Goal: Task Accomplishment & Management: Use online tool/utility

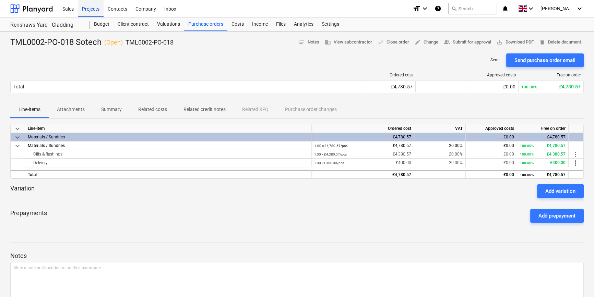
click at [93, 10] on div "Projects" at bounding box center [91, 8] width 26 height 17
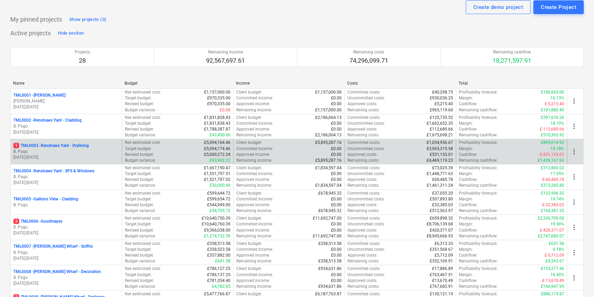
scroll to position [62, 0]
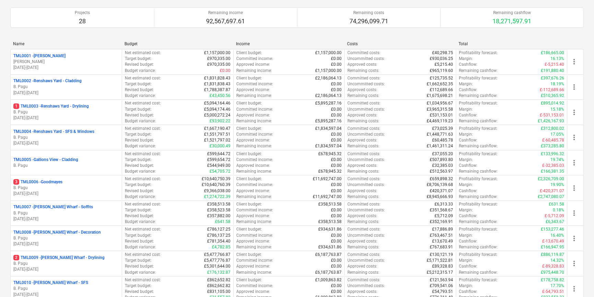
click at [75, 188] on p "B. Pagu" at bounding box center [66, 188] width 106 height 6
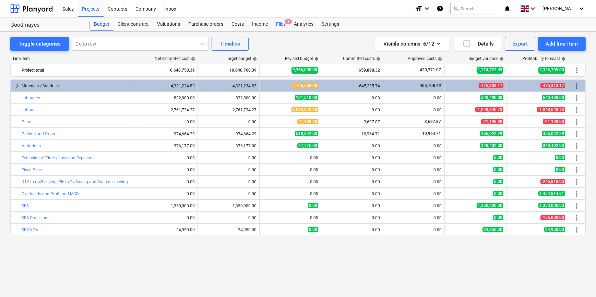
click at [281, 23] on div "Files 3" at bounding box center [281, 24] width 18 height 14
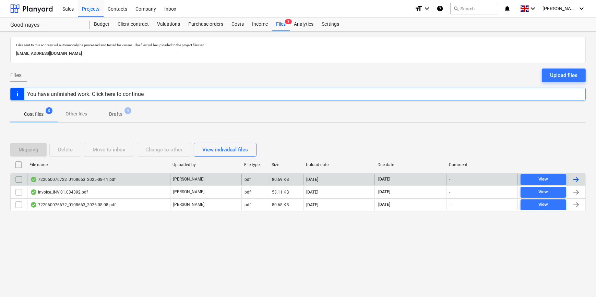
click at [575, 178] on div at bounding box center [576, 180] width 8 height 8
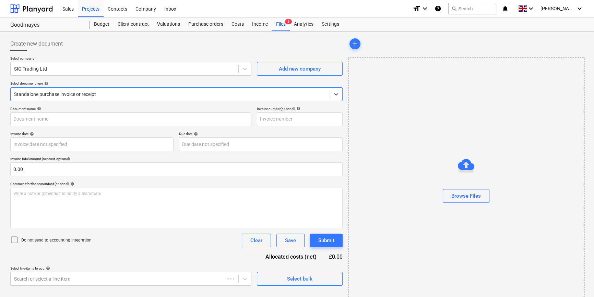
type input "722060076722"
type input "[DATE]"
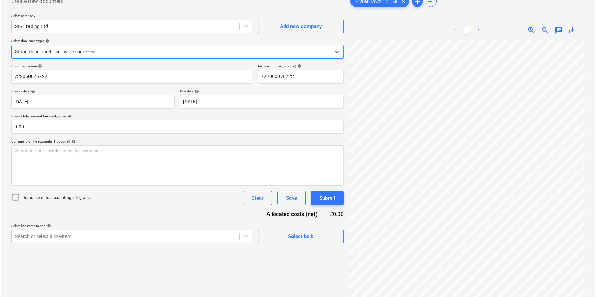
scroll to position [43, 0]
click at [311, 237] on div "Select bulk" at bounding box center [299, 236] width 25 height 9
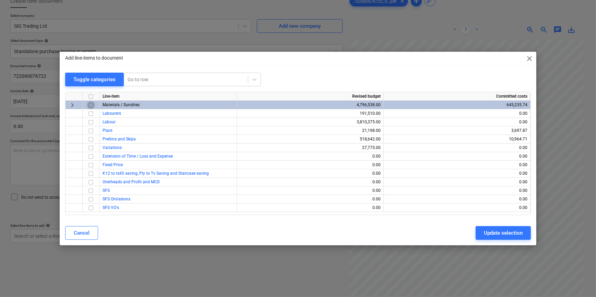
click at [92, 104] on input "checkbox" at bounding box center [91, 105] width 8 height 8
click at [504, 232] on div "Update selection" at bounding box center [503, 233] width 39 height 9
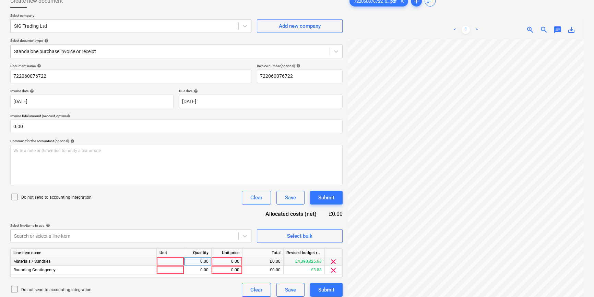
click at [160, 261] on div at bounding box center [170, 262] width 27 height 9
type input "pcs"
type input "2384.27"
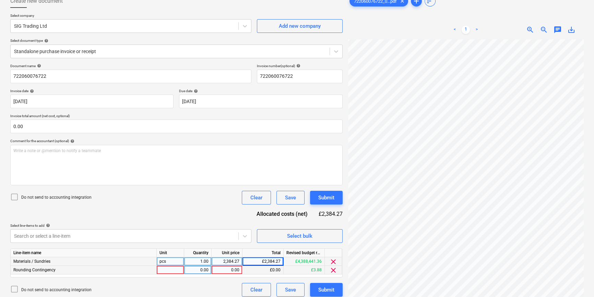
click at [333, 271] on span "clear" at bounding box center [333, 270] width 8 height 8
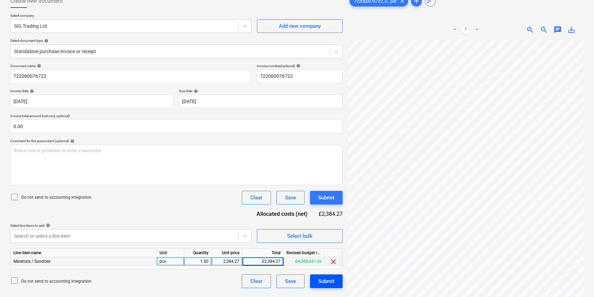
click at [333, 282] on div "Submit" at bounding box center [326, 281] width 16 height 9
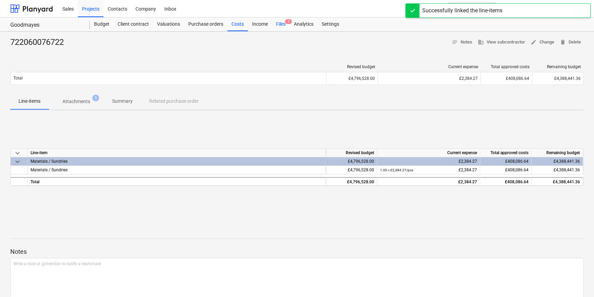
click at [277, 24] on div "Files 2" at bounding box center [281, 24] width 18 height 14
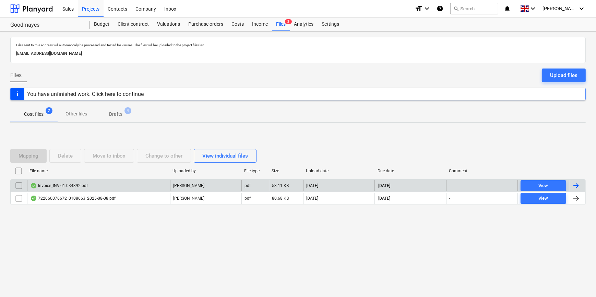
click at [576, 186] on div at bounding box center [576, 186] width 8 height 8
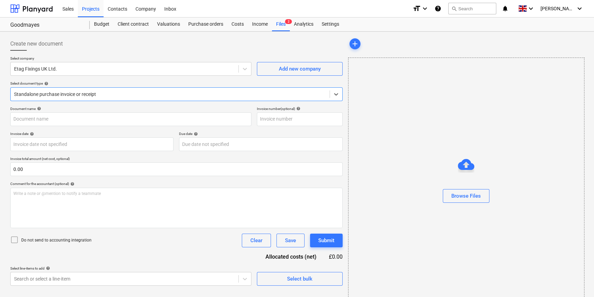
type input "#INV.01.034392"
type input "[DATE]"
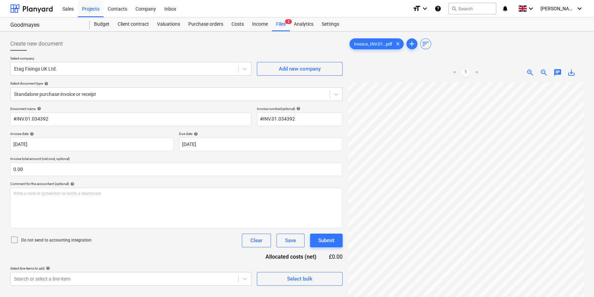
scroll to position [41, 75]
click at [278, 281] on span "Select bulk" at bounding box center [299, 279] width 69 height 9
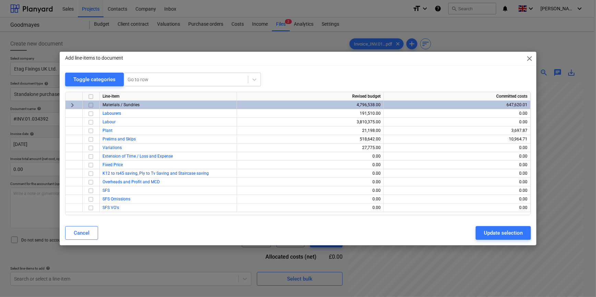
click at [90, 105] on input "checkbox" at bounding box center [91, 105] width 8 height 8
click at [494, 234] on div "Update selection" at bounding box center [503, 233] width 39 height 9
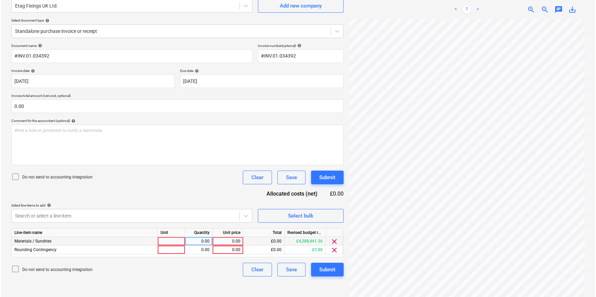
scroll to position [69, 0]
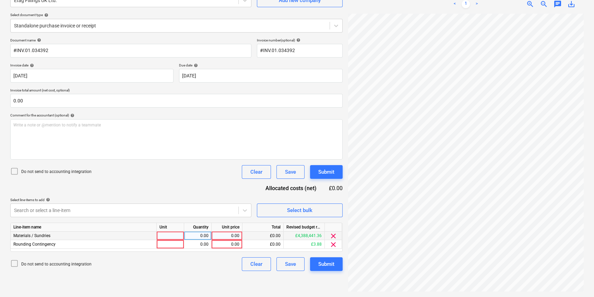
click at [166, 236] on div at bounding box center [170, 236] width 27 height 9
type input "pcs"
type input "1768"
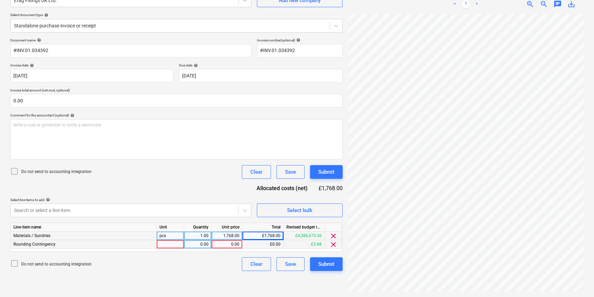
click at [332, 244] on span "clear" at bounding box center [333, 245] width 8 height 8
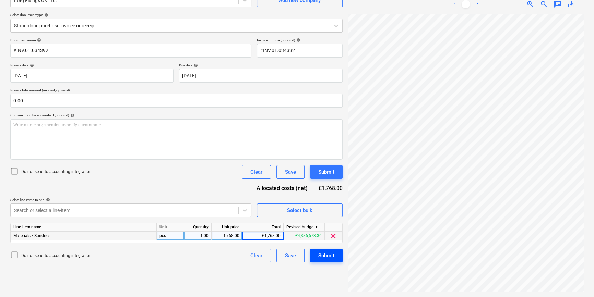
click at [331, 255] on div "Submit" at bounding box center [326, 255] width 16 height 9
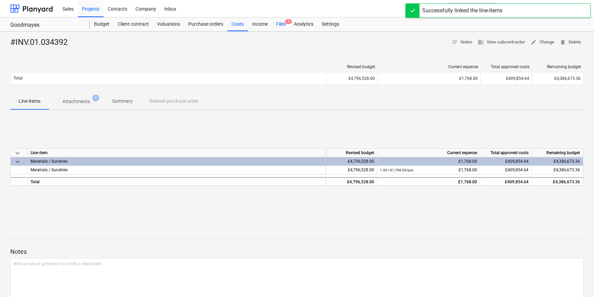
click at [281, 26] on div "Files 1" at bounding box center [281, 24] width 18 height 14
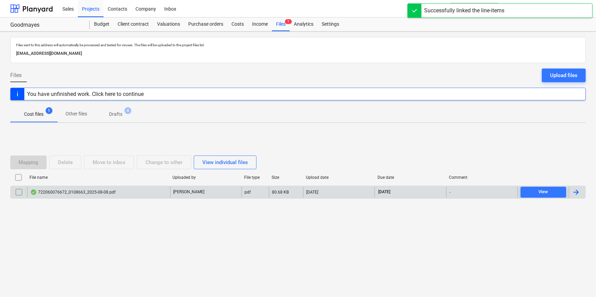
click at [573, 193] on div at bounding box center [576, 192] width 8 height 8
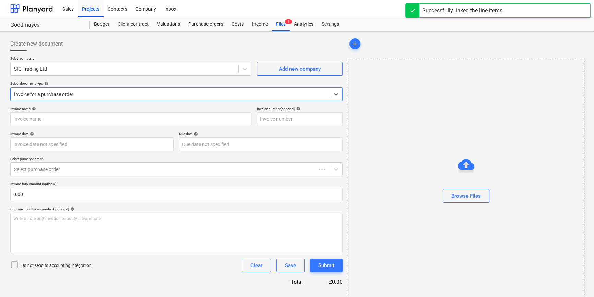
type input "722060076672"
type input "[DATE]"
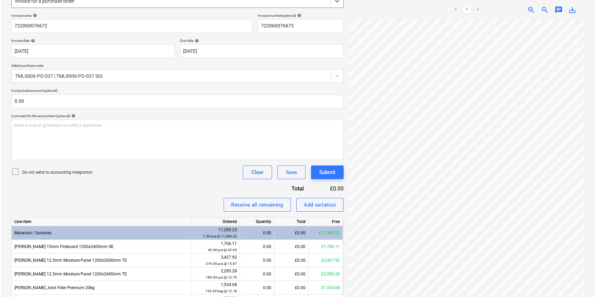
scroll to position [62, 0]
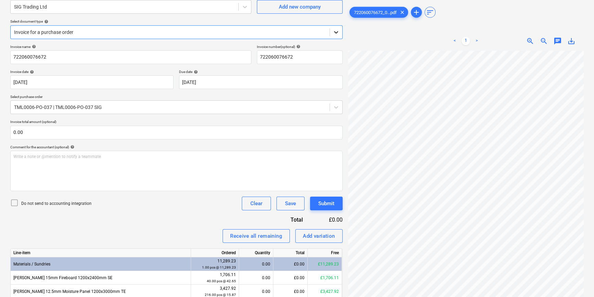
click at [337, 34] on icon at bounding box center [336, 32] width 7 height 7
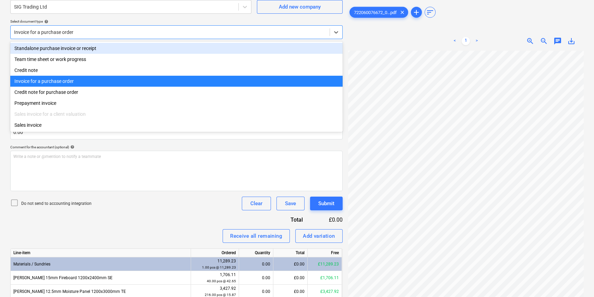
click at [334, 48] on div "Standalone purchase invoice or receipt" at bounding box center [176, 48] width 332 height 11
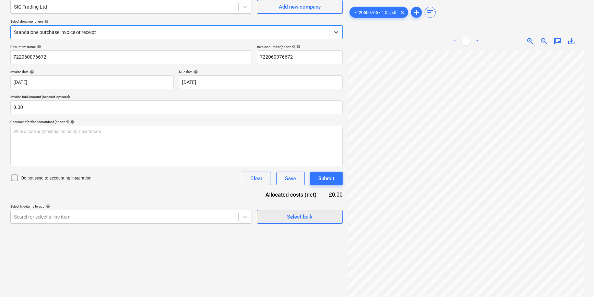
click at [310, 218] on div "Select bulk" at bounding box center [299, 217] width 25 height 9
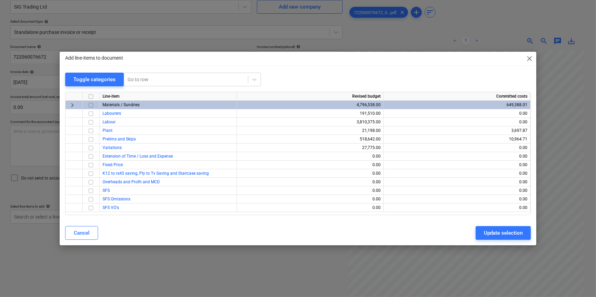
click at [91, 105] on input "checkbox" at bounding box center [91, 105] width 8 height 8
click at [485, 235] on div "Update selection" at bounding box center [503, 233] width 39 height 9
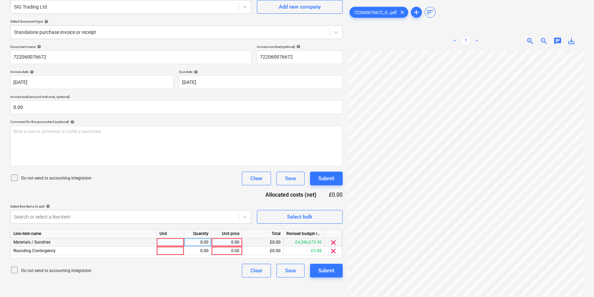
click at [164, 240] on div at bounding box center [170, 242] width 27 height 9
type input "pcs"
type input "239.96"
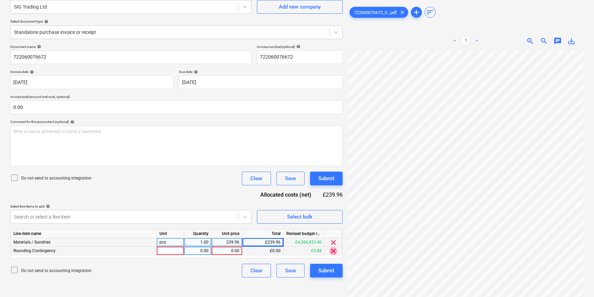
click at [335, 251] on span "clear" at bounding box center [333, 251] width 8 height 8
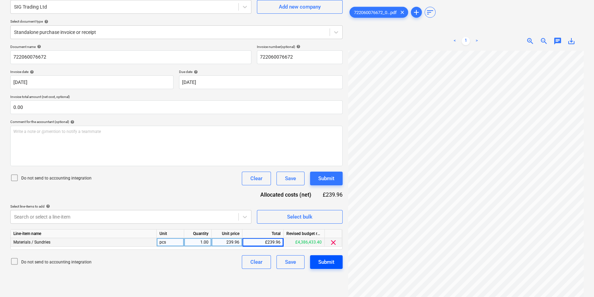
click at [332, 263] on div "Submit" at bounding box center [326, 262] width 16 height 9
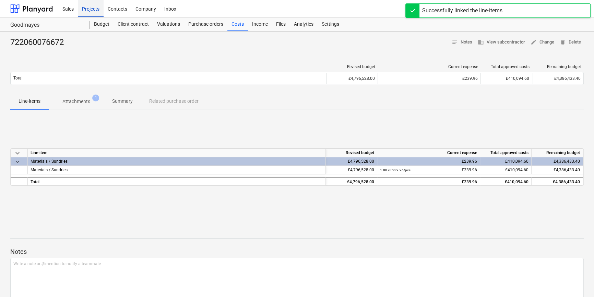
click at [92, 10] on div "Projects" at bounding box center [91, 8] width 26 height 17
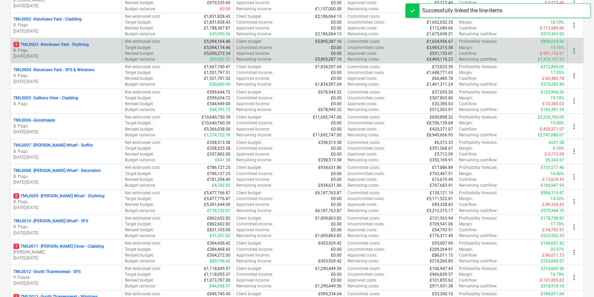
scroll to position [124, 0]
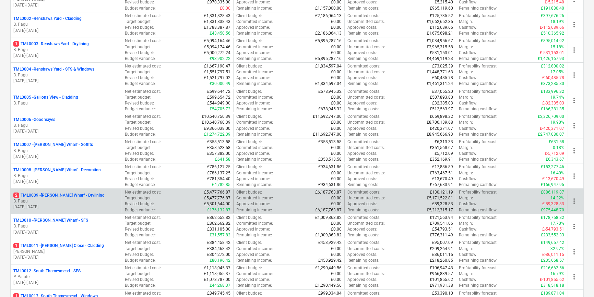
click at [48, 201] on p "B. Pagu" at bounding box center [66, 202] width 106 height 6
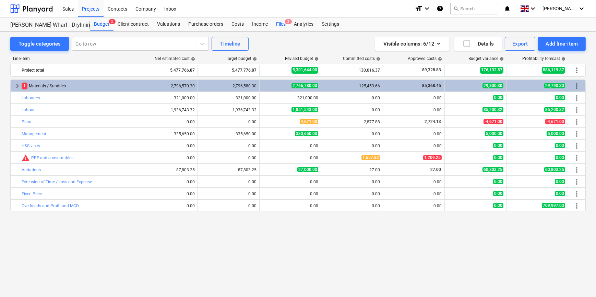
click at [279, 25] on div "Files 2" at bounding box center [281, 24] width 18 height 14
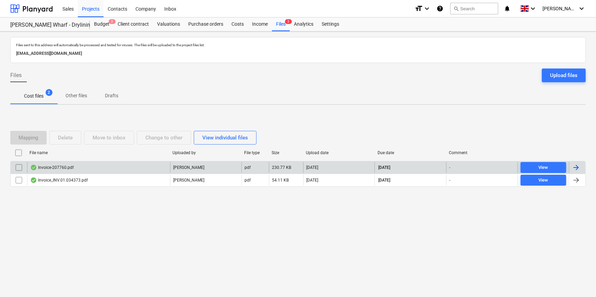
click at [577, 168] on div at bounding box center [576, 168] width 8 height 8
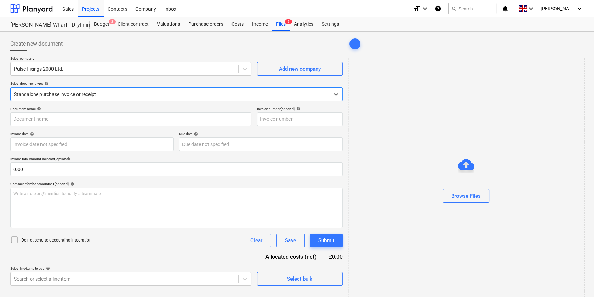
type input "227760"
type input "[DATE]"
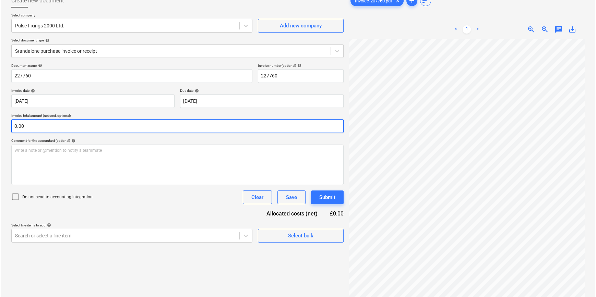
scroll to position [62, 0]
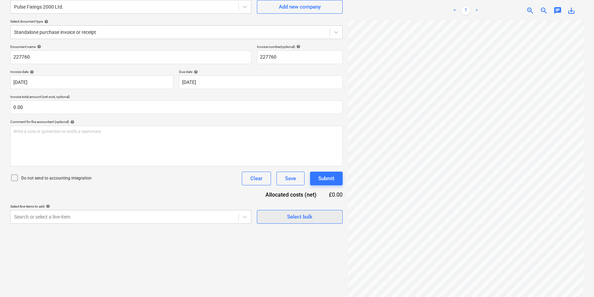
click at [278, 219] on span "Select bulk" at bounding box center [299, 217] width 69 height 9
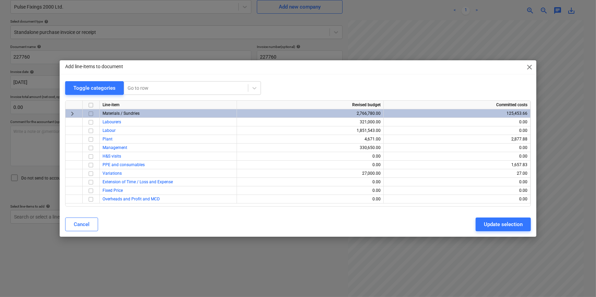
click at [92, 113] on input "checkbox" at bounding box center [91, 114] width 8 height 8
click at [497, 224] on div "Update selection" at bounding box center [503, 224] width 39 height 9
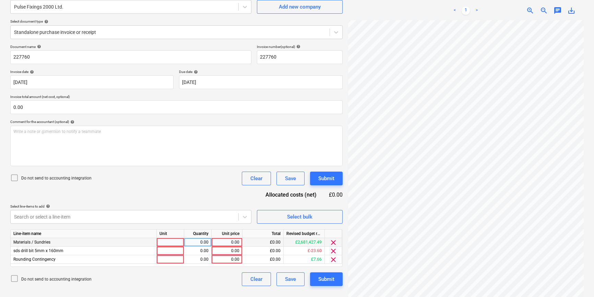
click at [166, 242] on div at bounding box center [170, 242] width 27 height 9
type input "pcs"
type input "381.1"
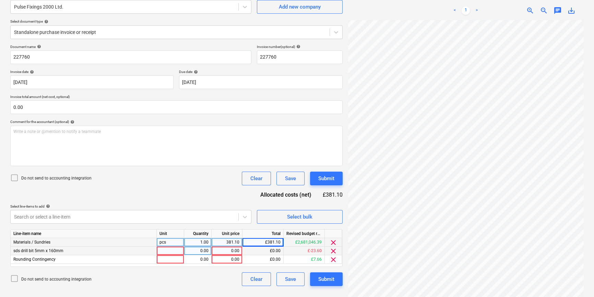
click at [335, 249] on span "clear" at bounding box center [333, 251] width 8 height 8
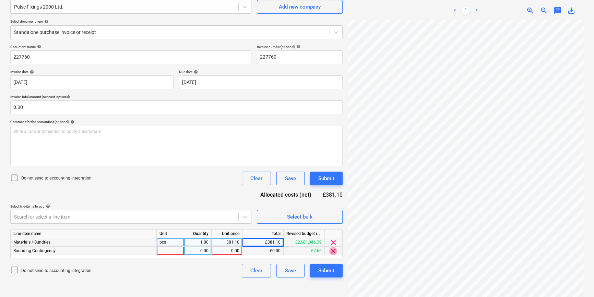
click at [335, 249] on span "clear" at bounding box center [333, 251] width 8 height 8
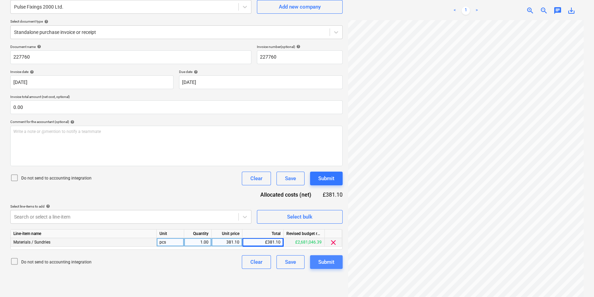
click at [334, 258] on button "Submit" at bounding box center [326, 262] width 33 height 14
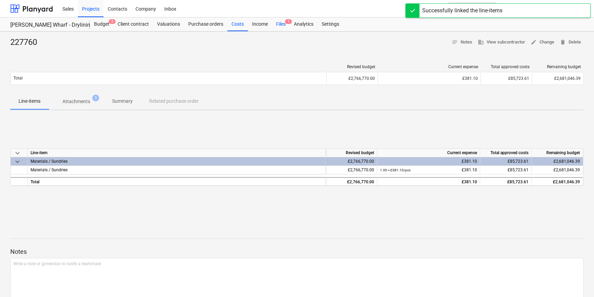
click at [279, 25] on div "Files 1" at bounding box center [281, 24] width 18 height 14
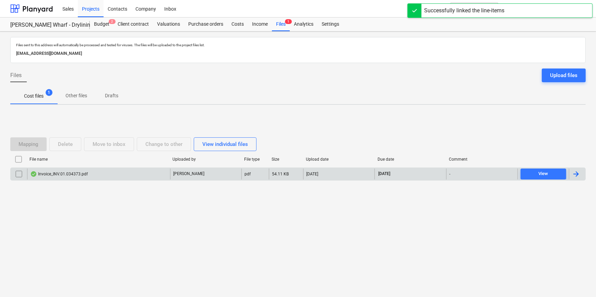
click at [576, 174] on div at bounding box center [576, 174] width 8 height 8
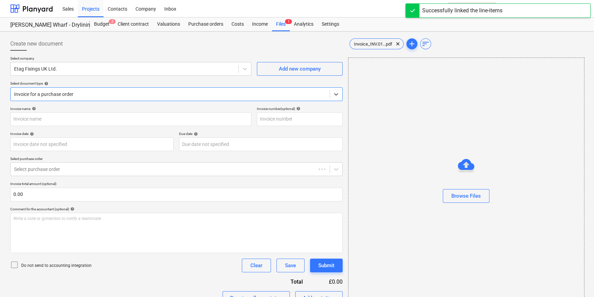
type input "#INV.01.034373"
type input "[DATE]"
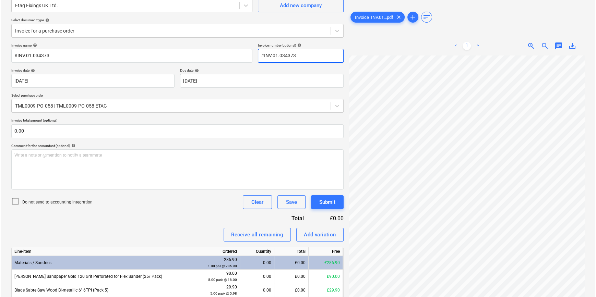
scroll to position [52, 0]
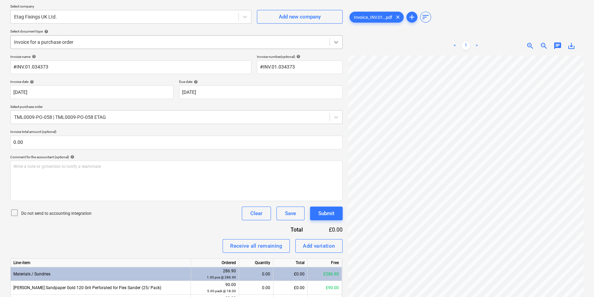
click at [336, 40] on icon at bounding box center [336, 42] width 7 height 7
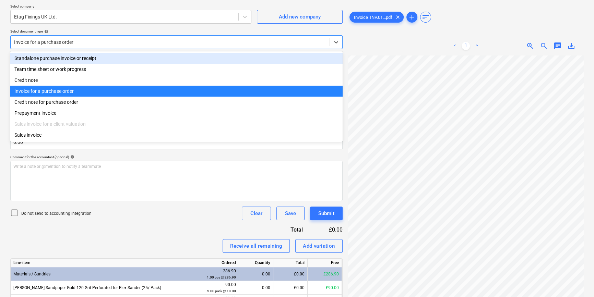
click at [322, 58] on div "Standalone purchase invoice or receipt" at bounding box center [176, 58] width 332 height 11
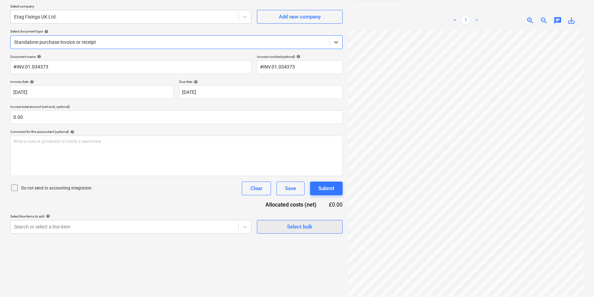
click at [300, 228] on div "Select bulk" at bounding box center [299, 227] width 25 height 9
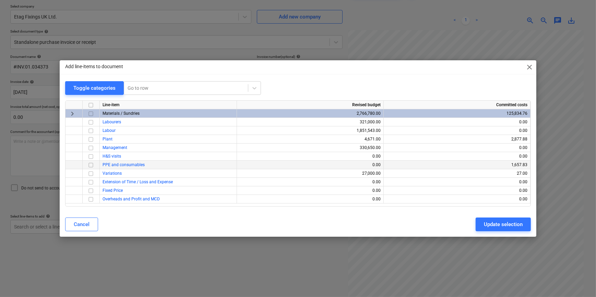
click at [93, 165] on input "checkbox" at bounding box center [91, 165] width 8 height 8
click at [494, 223] on div "Update selection" at bounding box center [503, 224] width 39 height 9
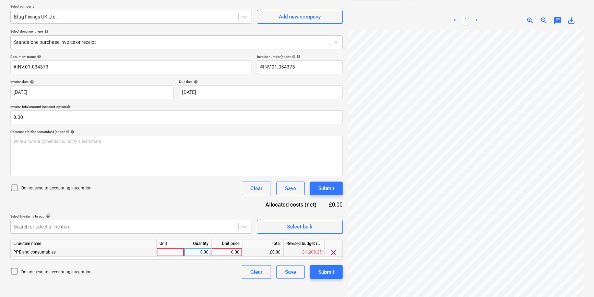
click at [168, 254] on div at bounding box center [170, 252] width 27 height 9
type input "pcs"
type input "296.5"
click at [332, 270] on div "Submit" at bounding box center [326, 272] width 16 height 9
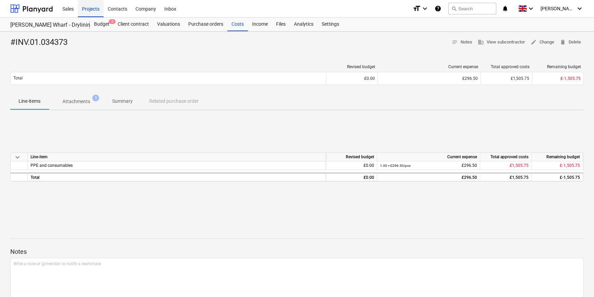
click at [85, 11] on div "Projects" at bounding box center [91, 8] width 26 height 17
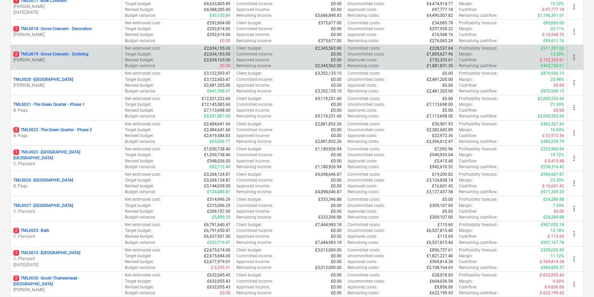
scroll to position [499, 0]
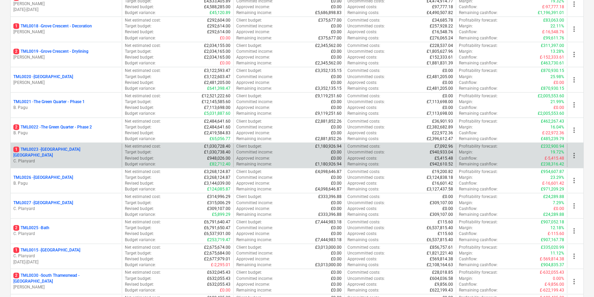
click at [71, 158] on p "C. Planyard" at bounding box center [66, 161] width 106 height 6
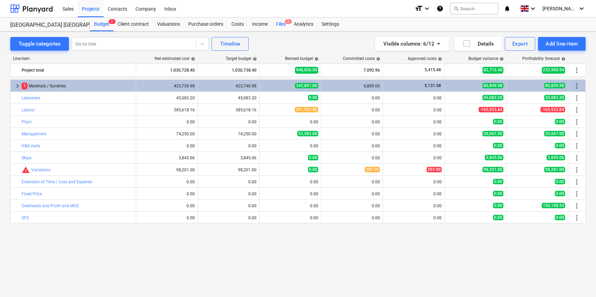
click at [279, 24] on div "Files 1" at bounding box center [281, 24] width 18 height 14
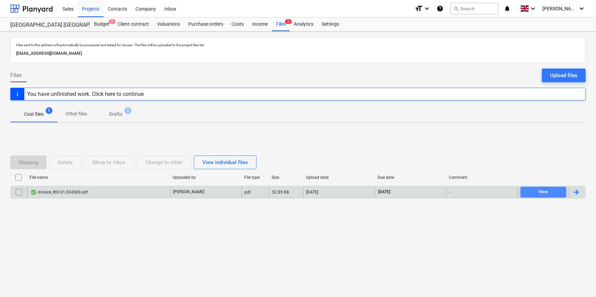
click at [530, 196] on button "View" at bounding box center [544, 192] width 46 height 11
click at [578, 192] on div at bounding box center [576, 192] width 8 height 8
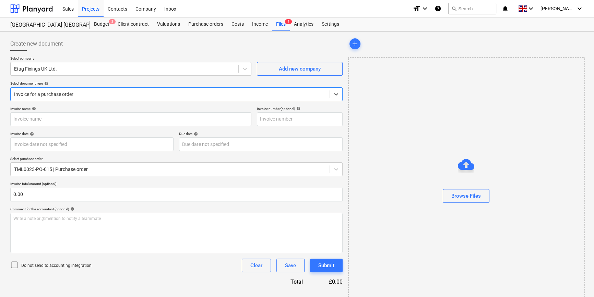
type input "INV.01.034500."
type input "[DATE]"
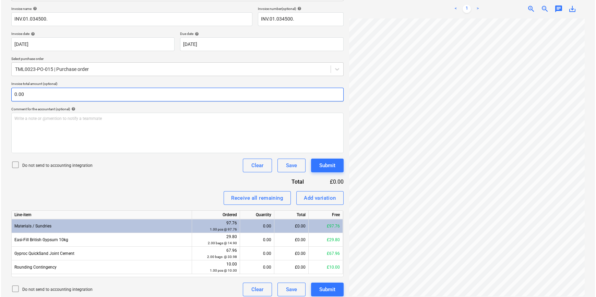
scroll to position [105, 0]
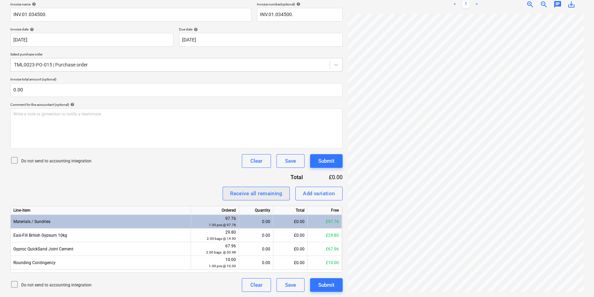
click at [239, 194] on div "Receive all remaining" at bounding box center [256, 193] width 52 height 9
click at [327, 282] on div "Submit" at bounding box center [326, 285] width 16 height 9
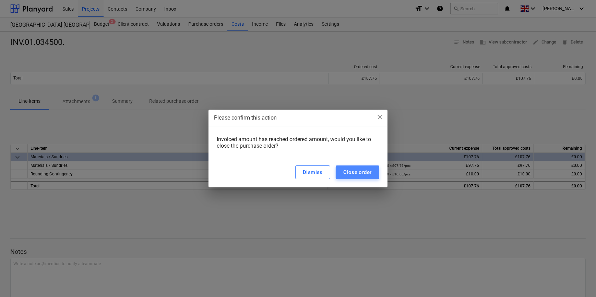
click at [348, 175] on div "Close order" at bounding box center [357, 172] width 28 height 9
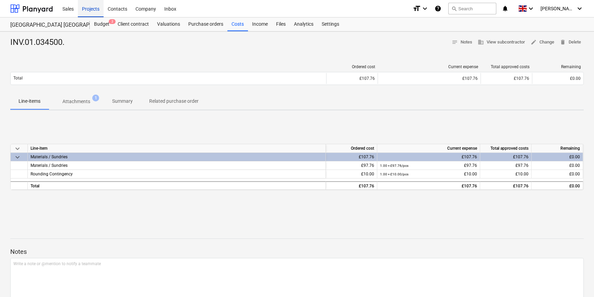
click at [92, 9] on div "Projects" at bounding box center [91, 8] width 26 height 17
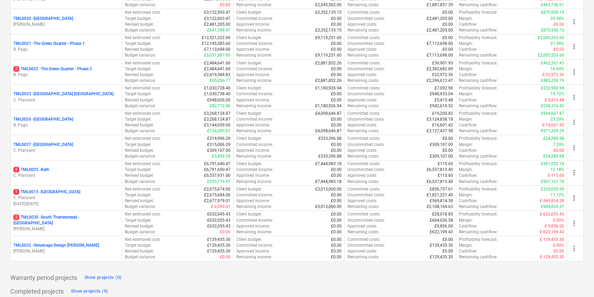
scroll to position [561, 0]
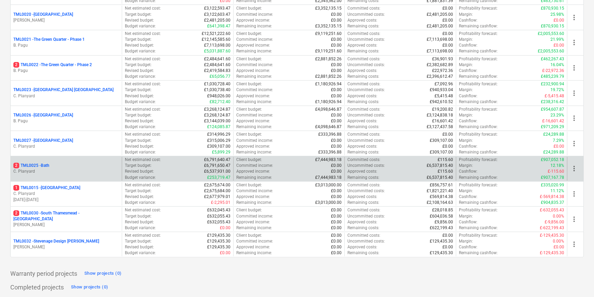
click at [60, 171] on p "C. Planyard" at bounding box center [66, 172] width 106 height 6
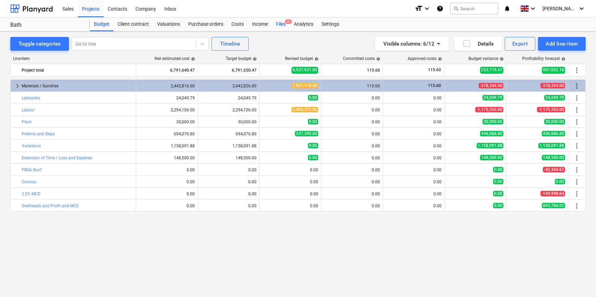
click at [278, 25] on div "Files 2" at bounding box center [281, 24] width 18 height 14
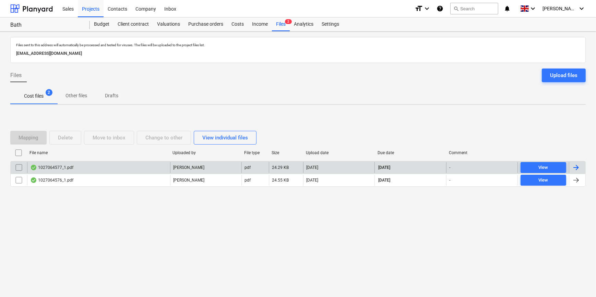
click at [576, 166] on div at bounding box center [576, 168] width 8 height 8
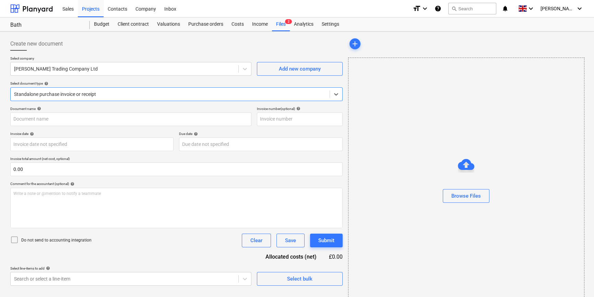
type input "1027064577"
type input "[DATE]"
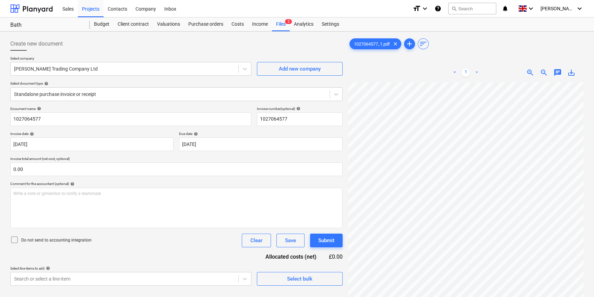
scroll to position [91, 74]
click at [300, 282] on div "Select bulk" at bounding box center [299, 279] width 25 height 9
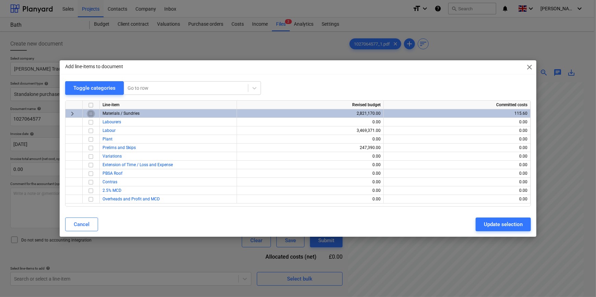
click at [89, 114] on input "checkbox" at bounding box center [91, 114] width 8 height 8
click at [495, 227] on div "Update selection" at bounding box center [503, 224] width 39 height 9
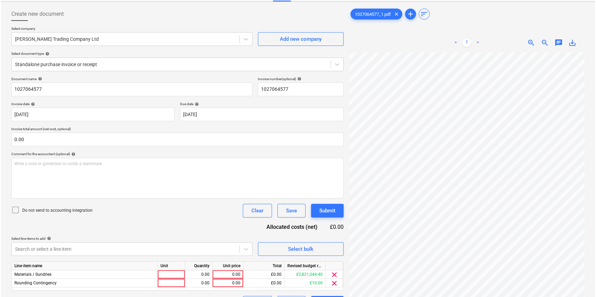
scroll to position [62, 0]
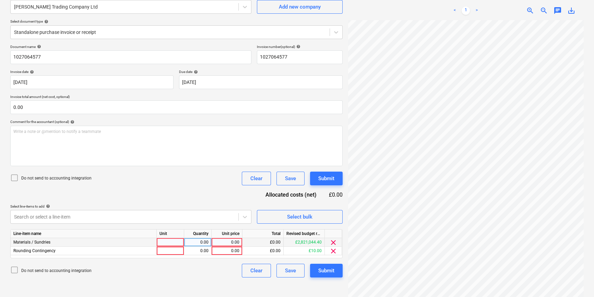
click at [170, 239] on div at bounding box center [170, 242] width 27 height 9
type input "pcs"
type input "15.28"
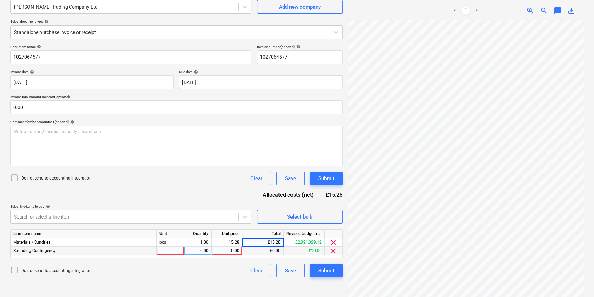
click at [332, 251] on span "clear" at bounding box center [333, 251] width 8 height 8
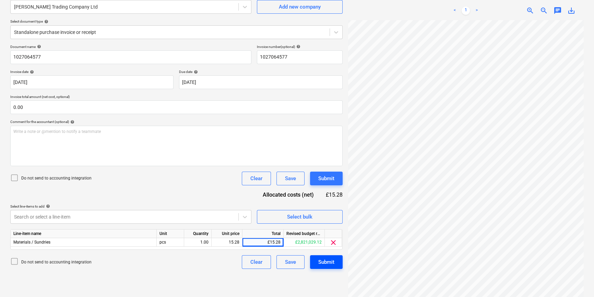
click at [330, 261] on div "Submit" at bounding box center [326, 262] width 16 height 9
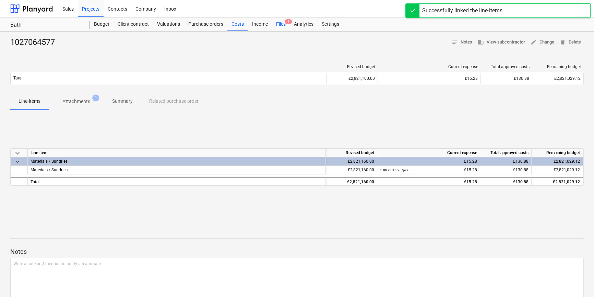
click at [280, 26] on div "Files 1" at bounding box center [281, 24] width 18 height 14
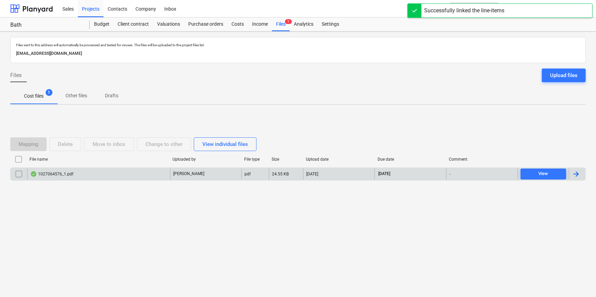
click at [575, 172] on div at bounding box center [576, 174] width 8 height 8
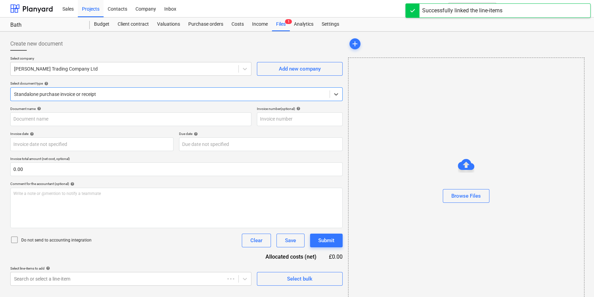
type input "1027064576"
type input "[DATE]"
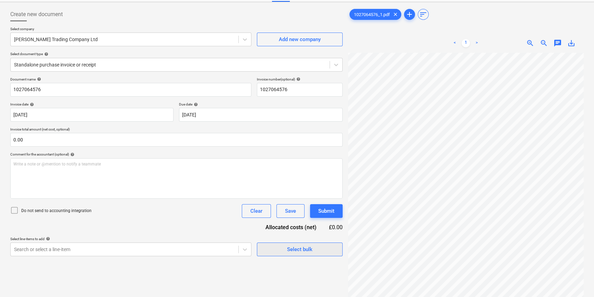
scroll to position [31, 0]
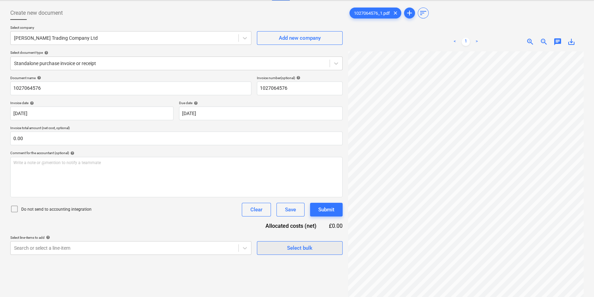
click at [274, 249] on span "Select bulk" at bounding box center [299, 248] width 69 height 9
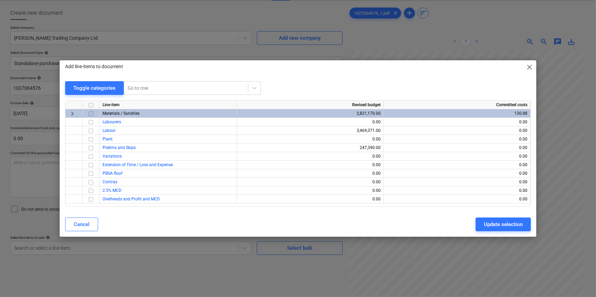
click at [90, 116] on input "checkbox" at bounding box center [91, 114] width 8 height 8
click at [508, 231] on button "Update selection" at bounding box center [503, 225] width 55 height 14
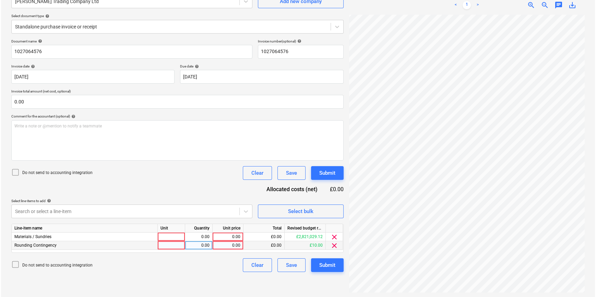
scroll to position [69, 0]
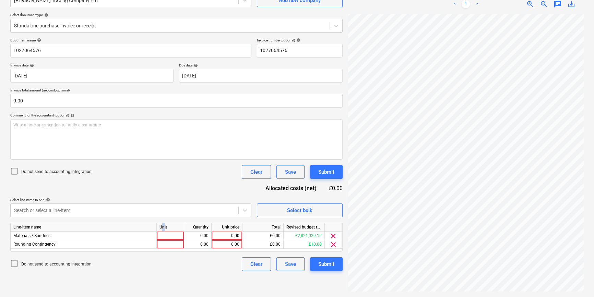
click at [164, 231] on div "Unit" at bounding box center [170, 227] width 27 height 9
drag, startPoint x: 164, startPoint y: 231, endPoint x: 164, endPoint y: 236, distance: 4.8
click at [164, 236] on div at bounding box center [170, 236] width 27 height 9
type input "pcs"
type input "206.86"
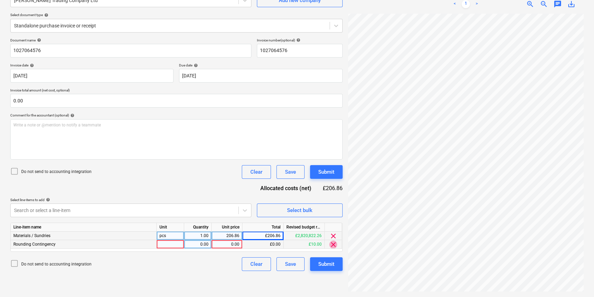
click at [331, 243] on span "clear" at bounding box center [333, 245] width 8 height 8
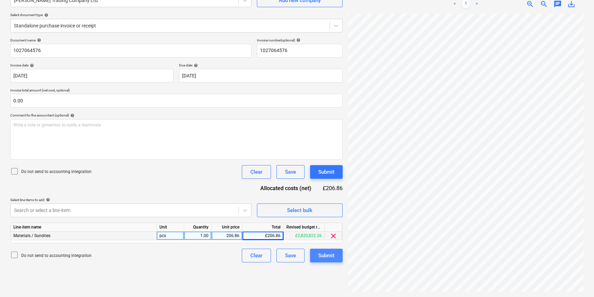
click at [329, 254] on div "Submit" at bounding box center [326, 255] width 16 height 9
